Goal: Task Accomplishment & Management: Manage account settings

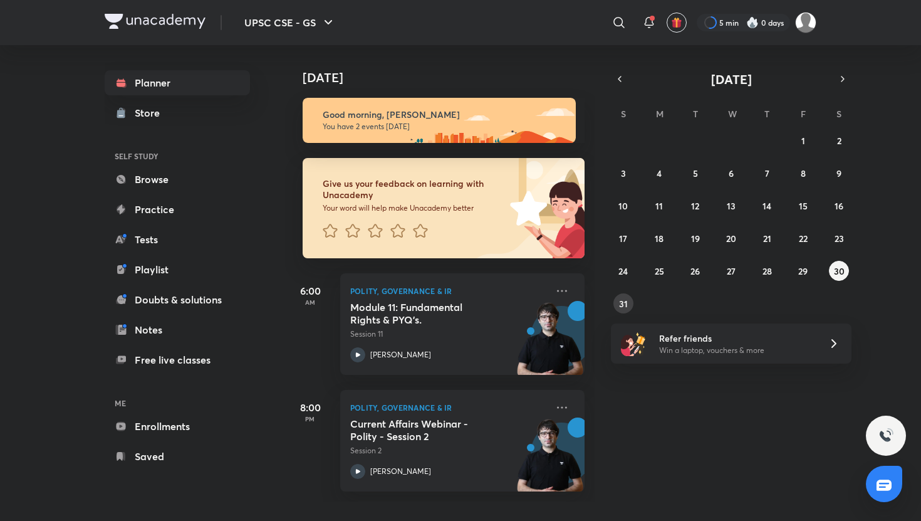
click at [621, 296] on button "31" at bounding box center [623, 303] width 20 height 20
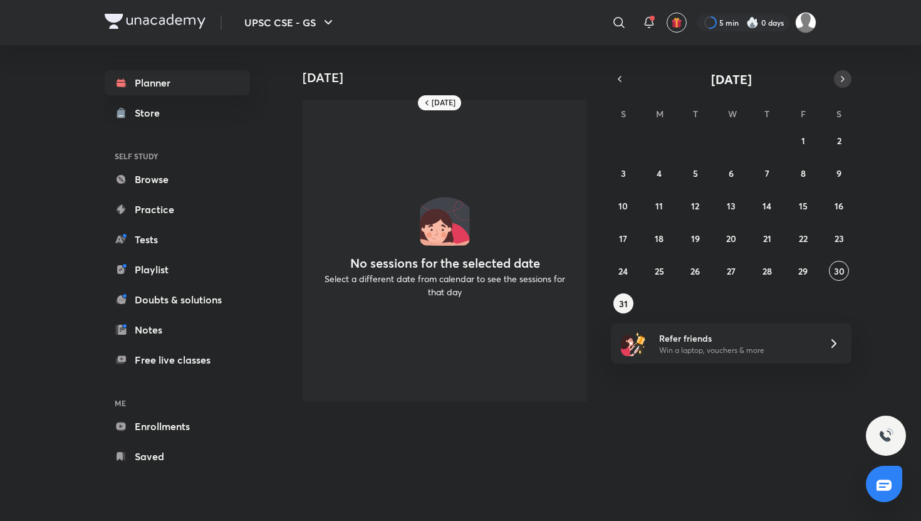
click at [774, 76] on icon "button" at bounding box center [843, 78] width 10 height 11
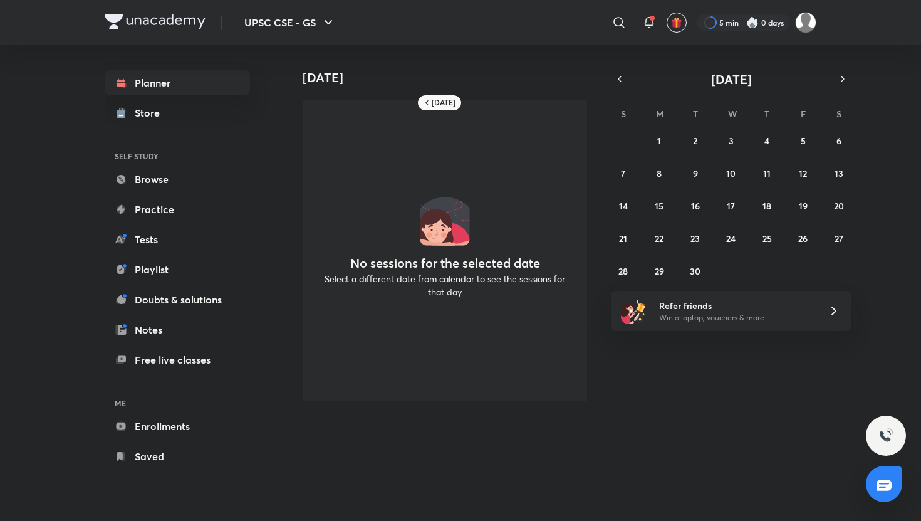
click at [669, 142] on div "31 1 2 3 4 5 6 7 8 9 10 11 12 13 14 15 16 17 18 19 20 21 22 23 24 25 26 27 28 2…" at bounding box center [731, 205] width 241 height 150
click at [665, 141] on button "1" at bounding box center [659, 140] width 20 height 20
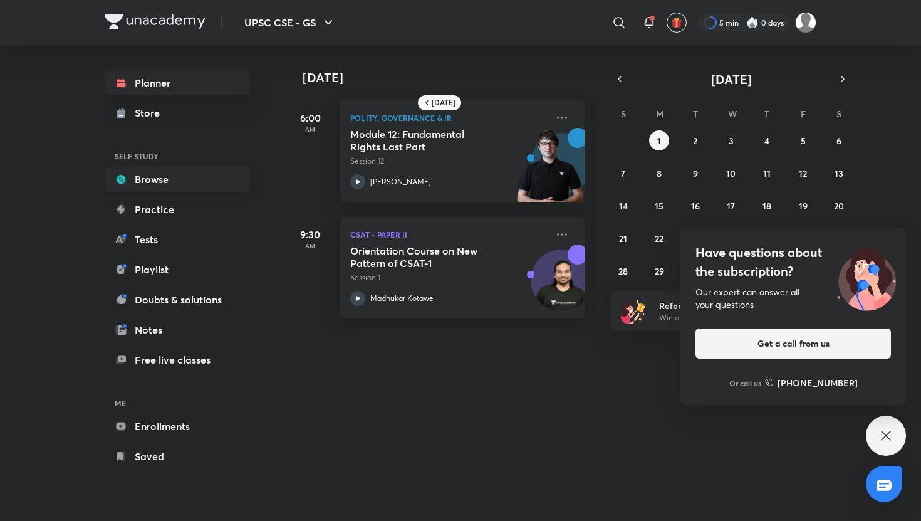
click at [227, 175] on link "Browse" at bounding box center [177, 179] width 145 height 25
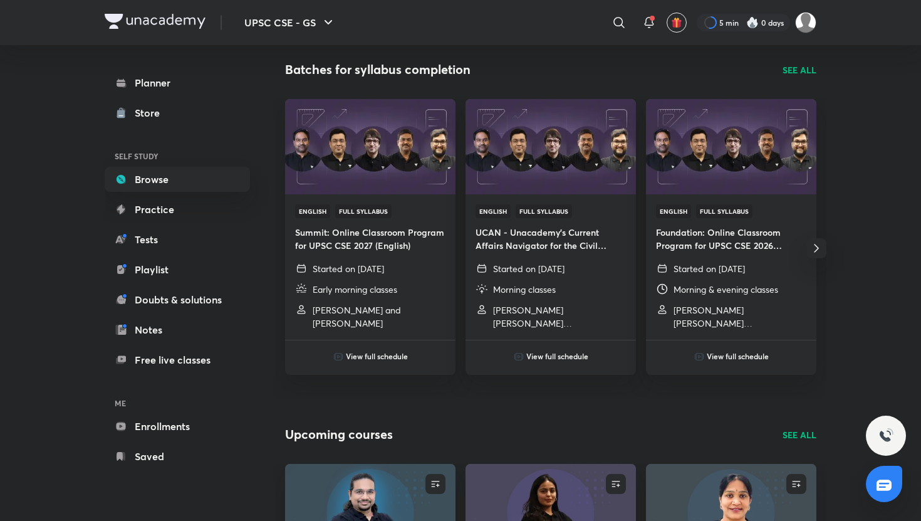
scroll to position [411, 0]
click at [774, 71] on p "SEE ALL" at bounding box center [799, 71] width 34 height 13
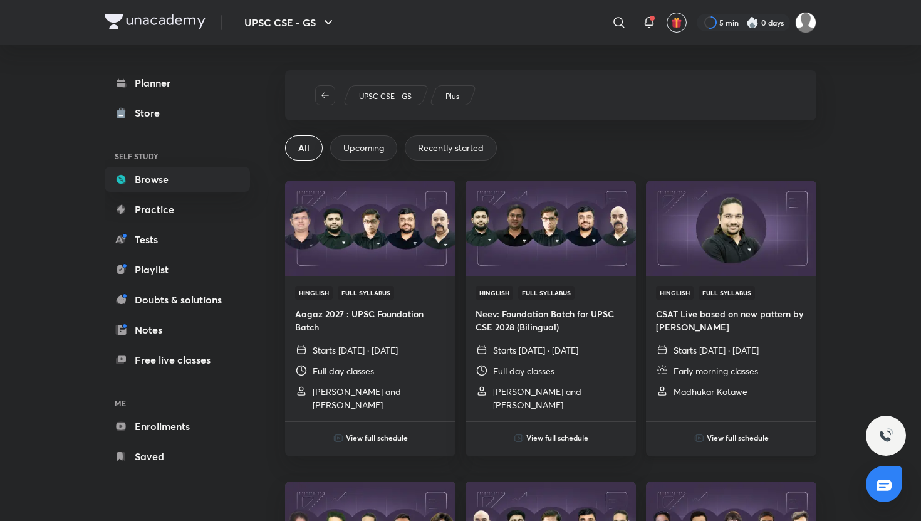
click at [745, 392] on h6 "View full schedule" at bounding box center [738, 437] width 62 height 11
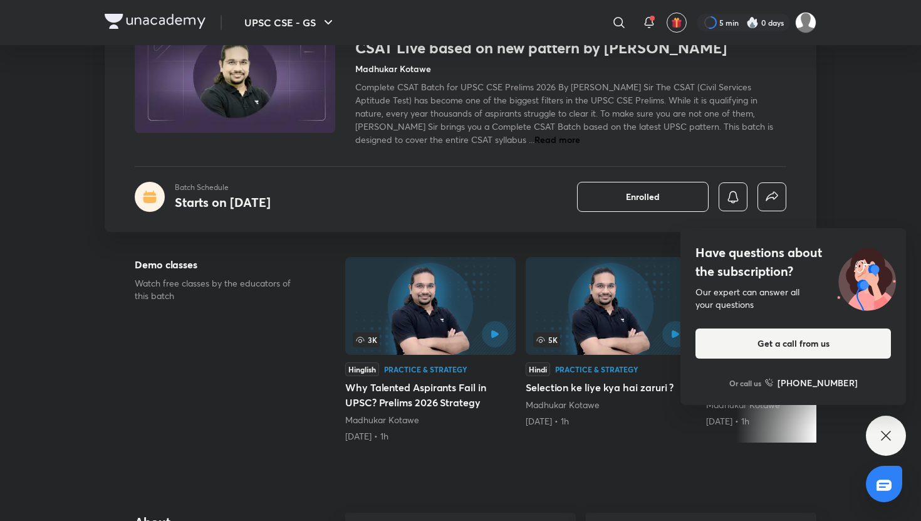
scroll to position [112, 0]
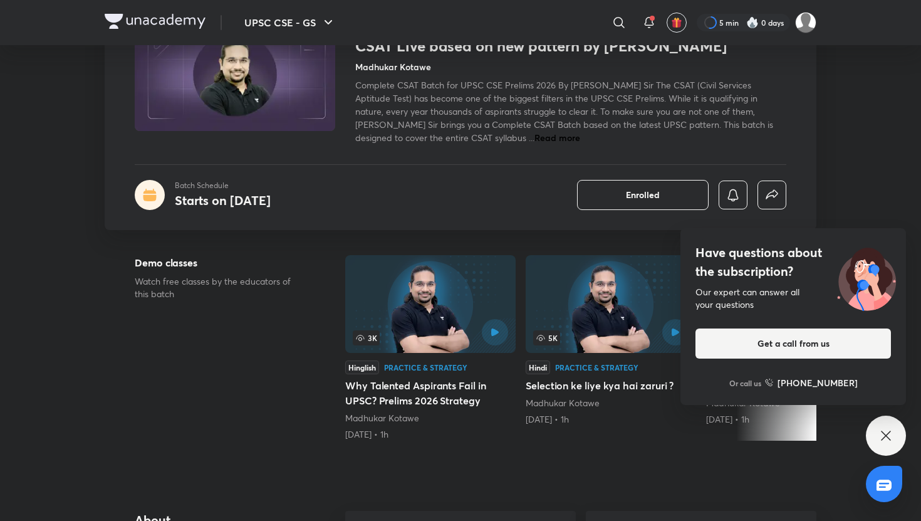
click at [774, 392] on div "Have questions about the subscription? Our expert can answer all your questions…" at bounding box center [886, 435] width 40 height 40
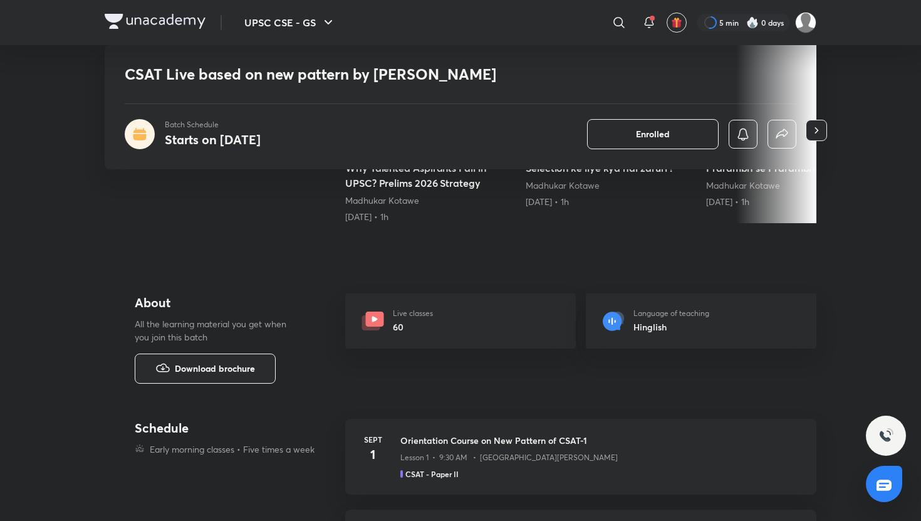
scroll to position [331, 0]
click at [774, 123] on icon "button" at bounding box center [816, 129] width 13 height 13
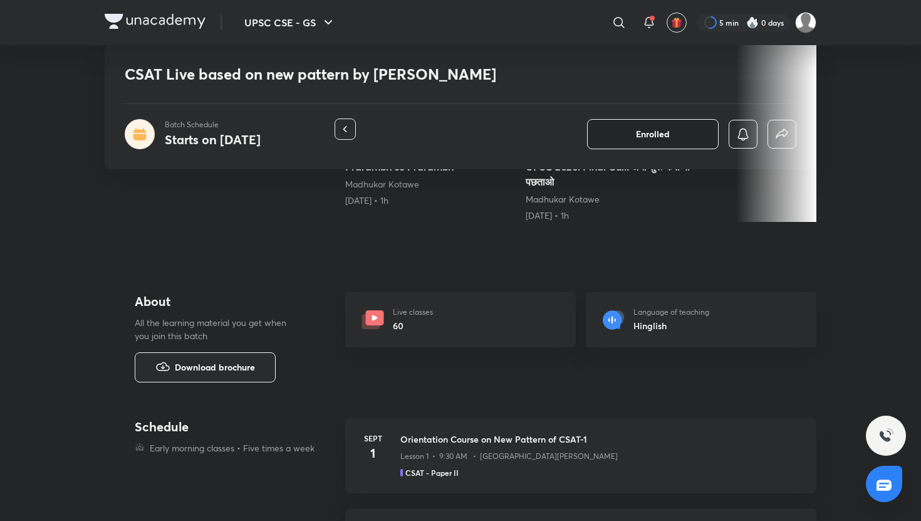
click at [659, 138] on span "Enrolled" at bounding box center [653, 134] width 34 height 13
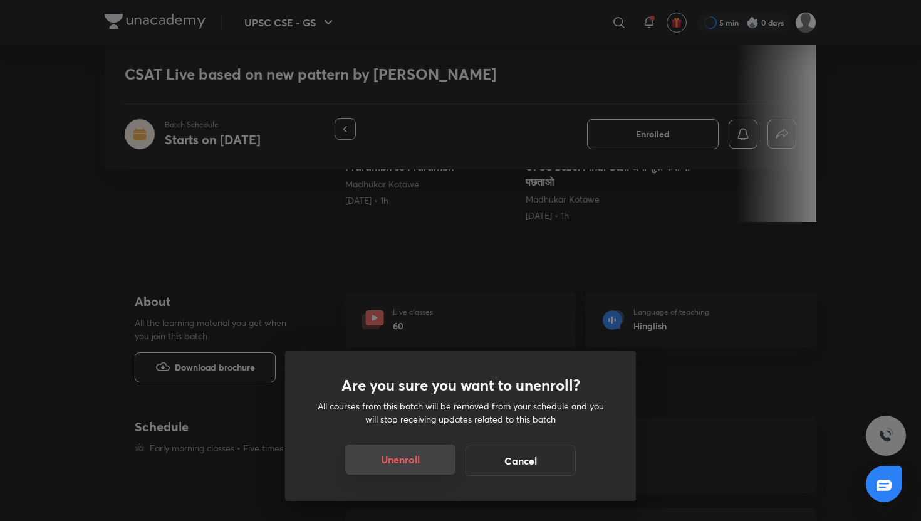
click at [434, 392] on button "Unenroll" at bounding box center [400, 459] width 110 height 30
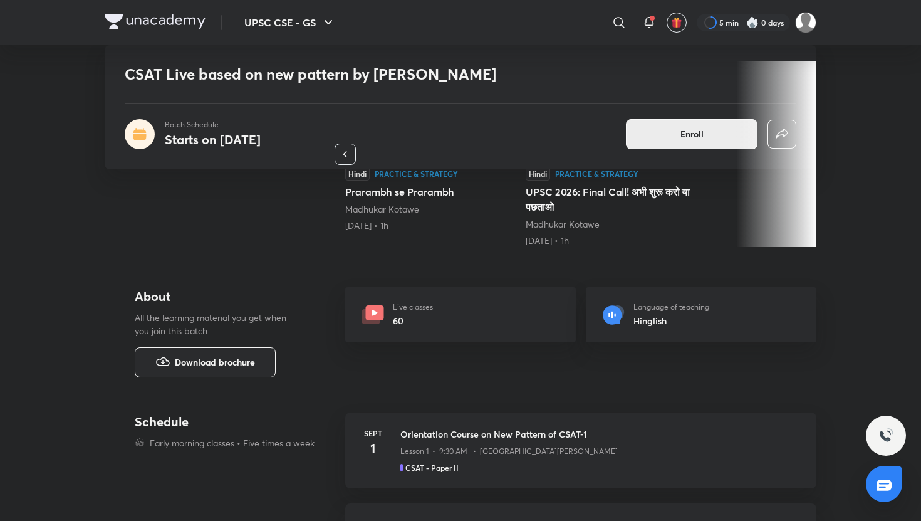
click at [692, 133] on span "Enroll" at bounding box center [691, 134] width 23 height 13
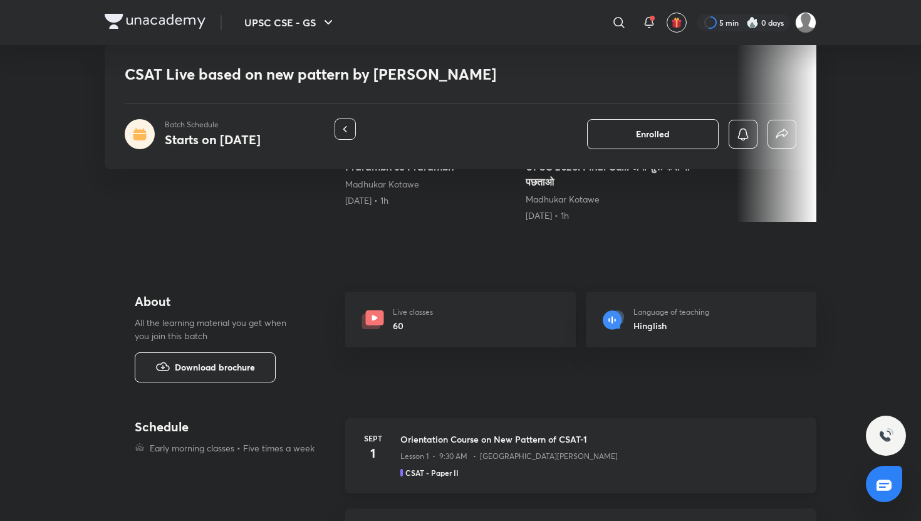
scroll to position [0, 0]
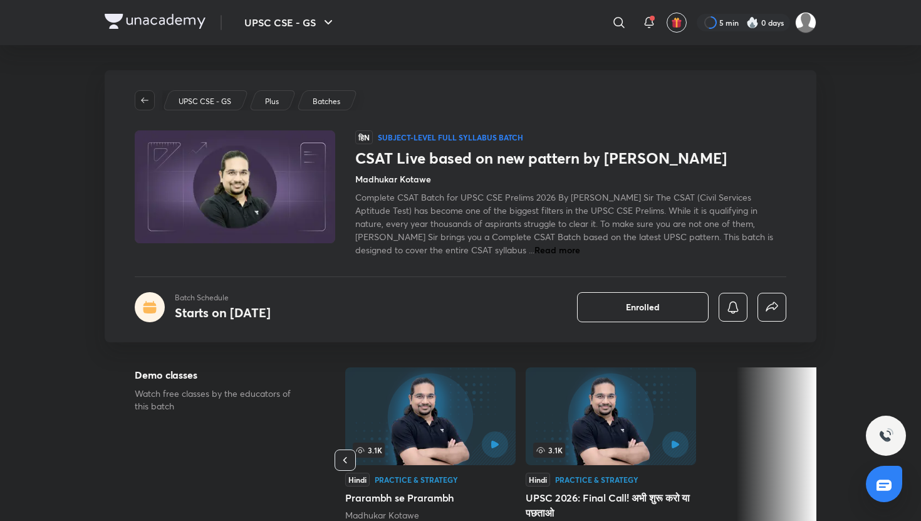
click at [149, 105] on button "button" at bounding box center [145, 100] width 20 height 20
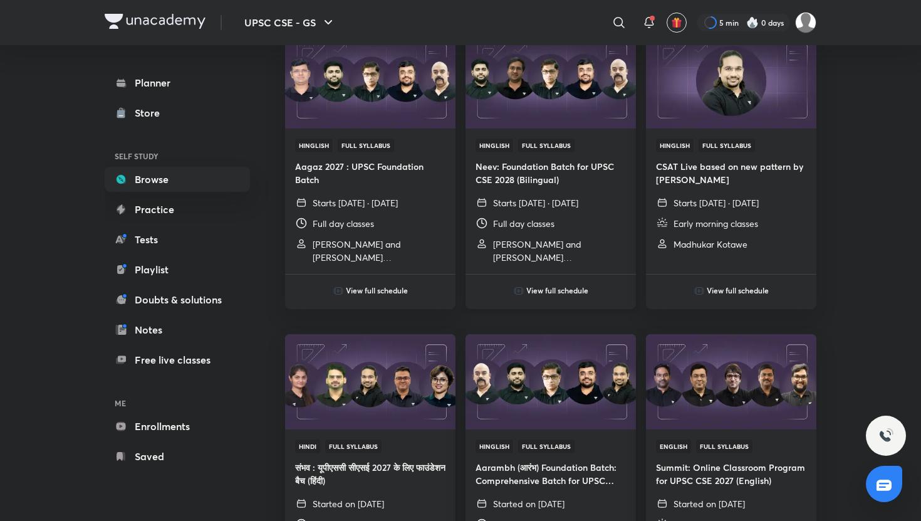
scroll to position [166, 0]
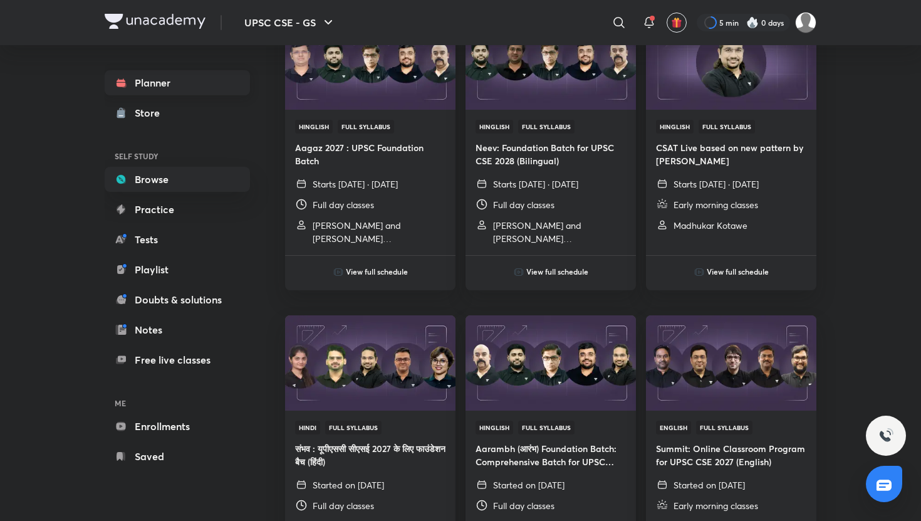
click at [192, 86] on link "Planner" at bounding box center [177, 82] width 145 height 25
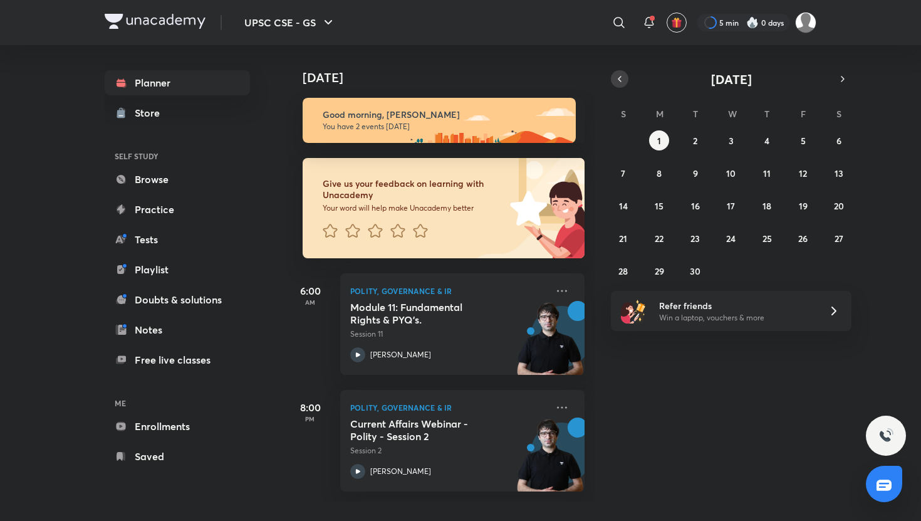
click at [626, 81] on button "button" at bounding box center [620, 79] width 18 height 18
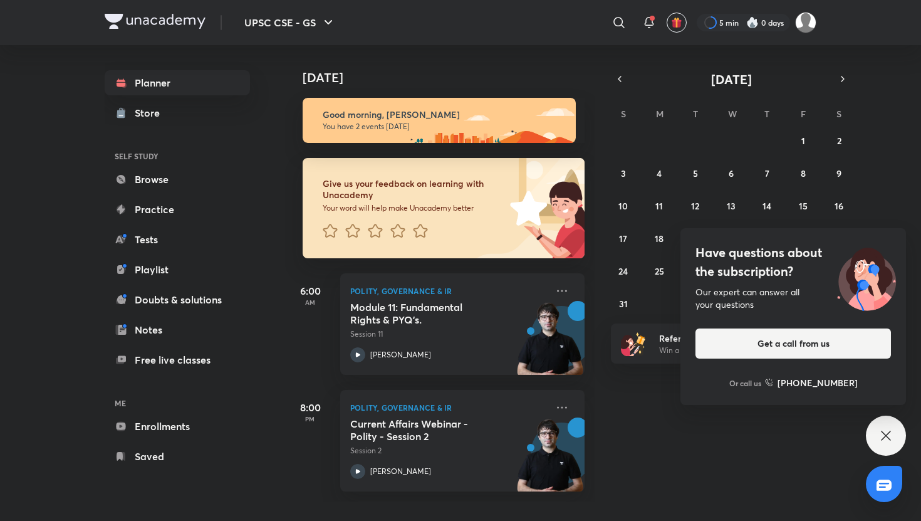
click at [774, 392] on div "Have questions about the subscription? Our expert can answer all your questions…" at bounding box center [886, 435] width 40 height 40
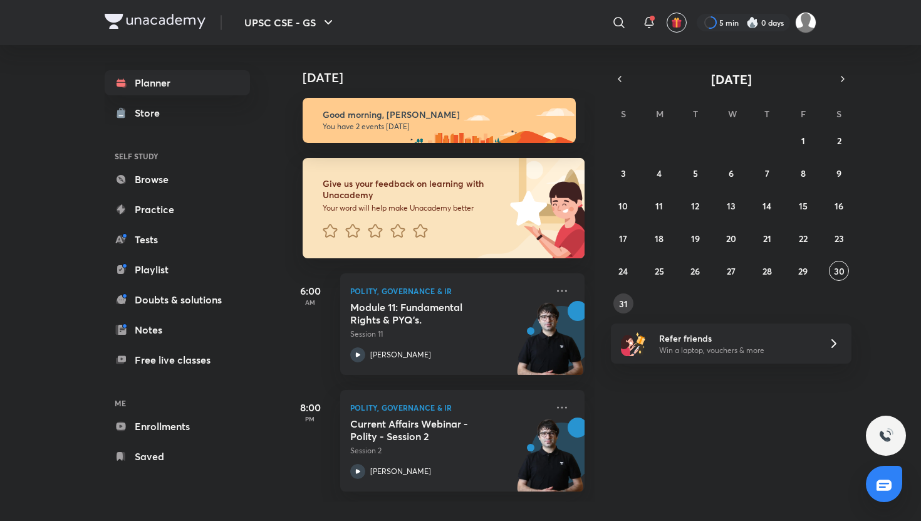
click at [622, 306] on abbr "31" at bounding box center [623, 304] width 9 height 12
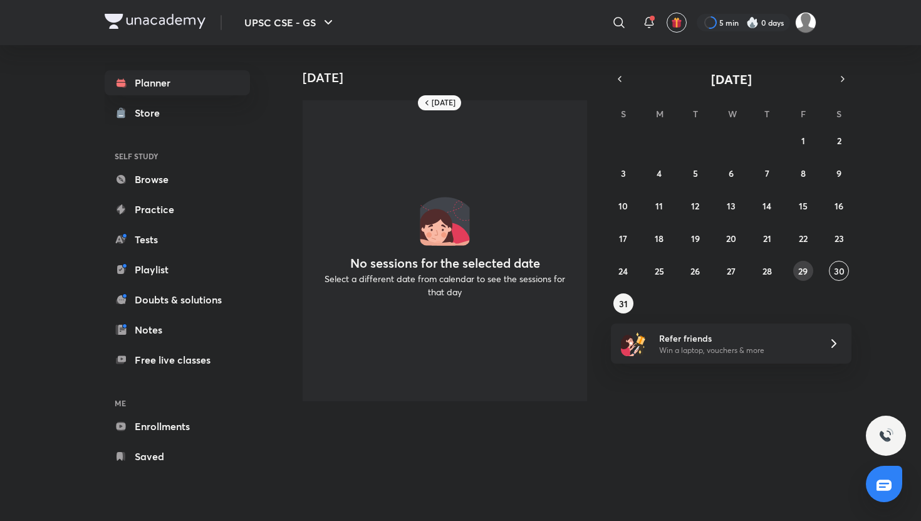
click at [774, 267] on button "29" at bounding box center [803, 271] width 20 height 20
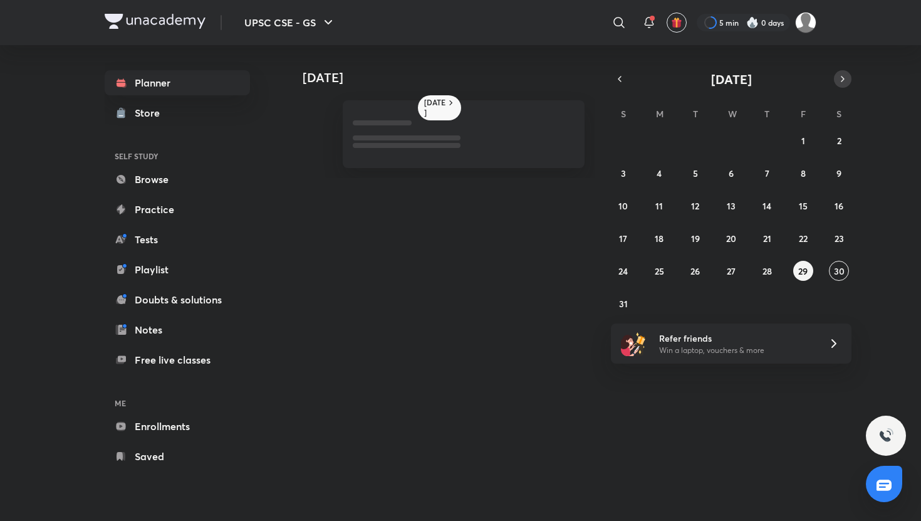
click at [774, 78] on icon "button" at bounding box center [842, 78] width 3 height 5
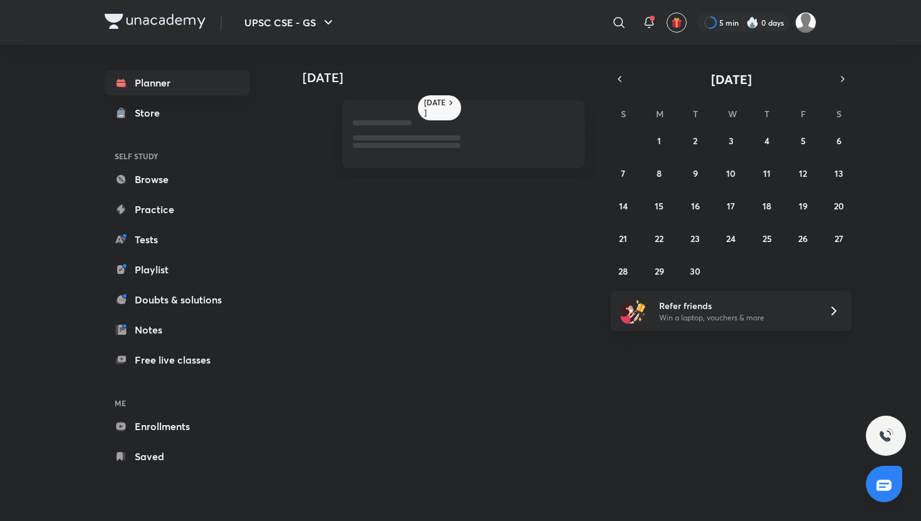
click at [711, 130] on div "31 1 2 3 4 5 6 7 8 9 10 11 12 13 14 15 16 17 18 19 20 21 22 23 24 25 26 27 28 2…" at bounding box center [731, 205] width 241 height 150
click at [698, 137] on button "2" at bounding box center [695, 140] width 20 height 20
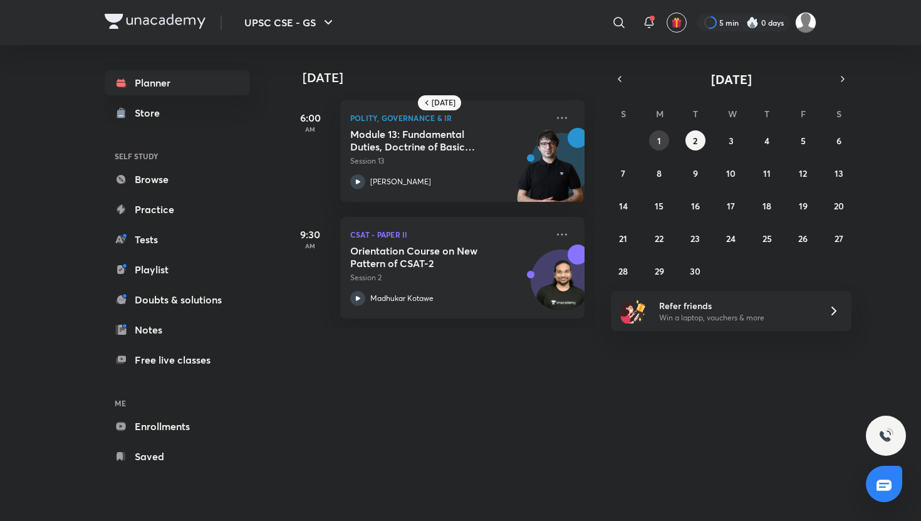
click at [655, 137] on button "1" at bounding box center [659, 140] width 20 height 20
click at [694, 146] on button "2" at bounding box center [695, 140] width 20 height 20
click at [734, 145] on button "3" at bounding box center [731, 140] width 20 height 20
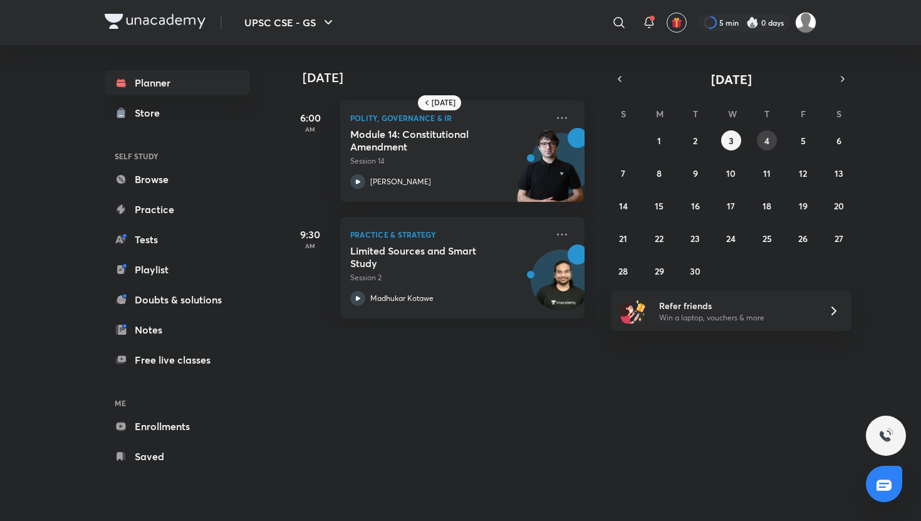
click at [771, 142] on button "4" at bounding box center [767, 140] width 20 height 20
click at [774, 143] on button "5" at bounding box center [803, 140] width 20 height 20
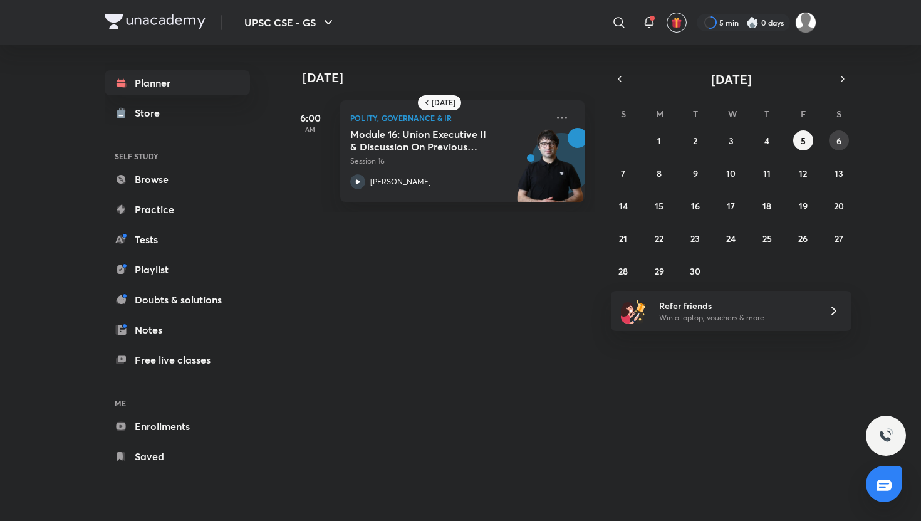
click at [774, 141] on button "6" at bounding box center [839, 140] width 20 height 20
click at [623, 177] on abbr "7" at bounding box center [623, 173] width 4 height 12
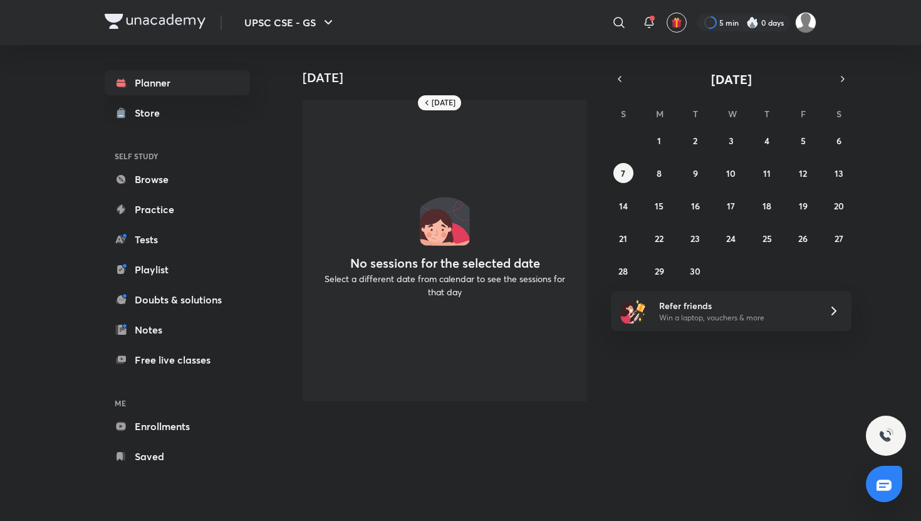
click at [671, 175] on div "31 1 2 3 4 5 6 7 8 9 10 11 12 13 14 15 16 17 18 19 20 21 22 23 24 25 26 27 28 2…" at bounding box center [731, 205] width 241 height 150
click at [665, 174] on button "8" at bounding box center [659, 173] width 20 height 20
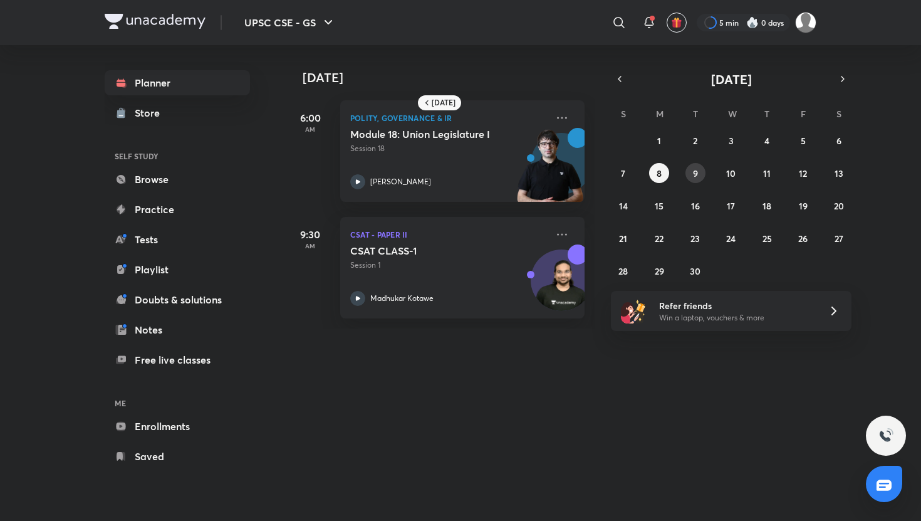
click at [694, 177] on abbr "9" at bounding box center [695, 173] width 5 height 12
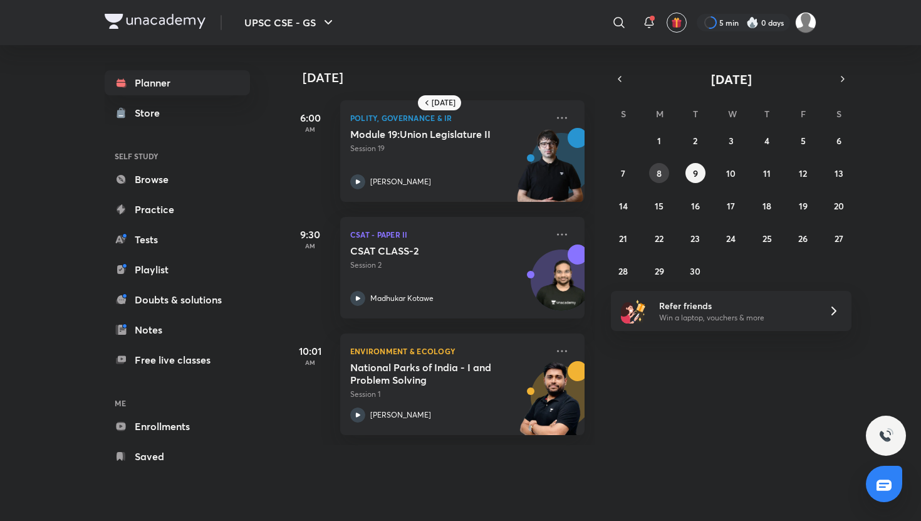
click at [651, 175] on button "8" at bounding box center [659, 173] width 20 height 20
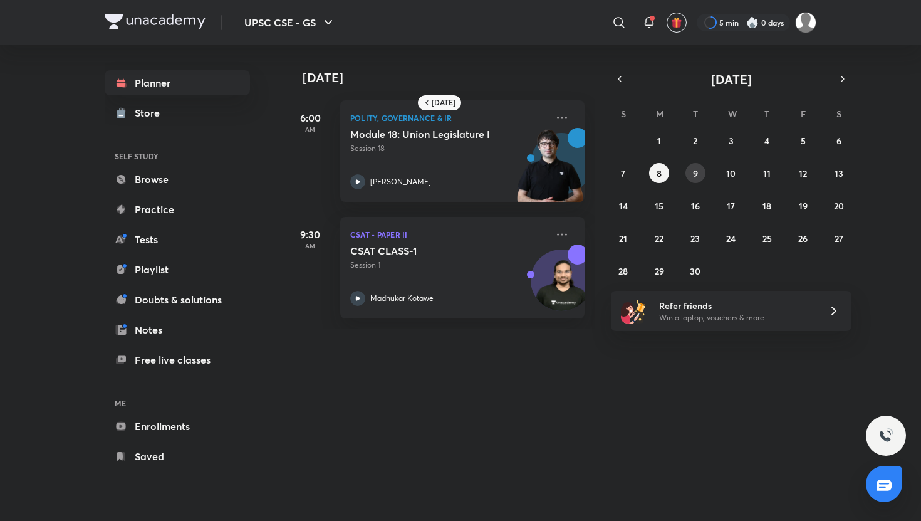
click at [693, 174] on abbr "9" at bounding box center [695, 173] width 5 height 12
